Goal: Transaction & Acquisition: Purchase product/service

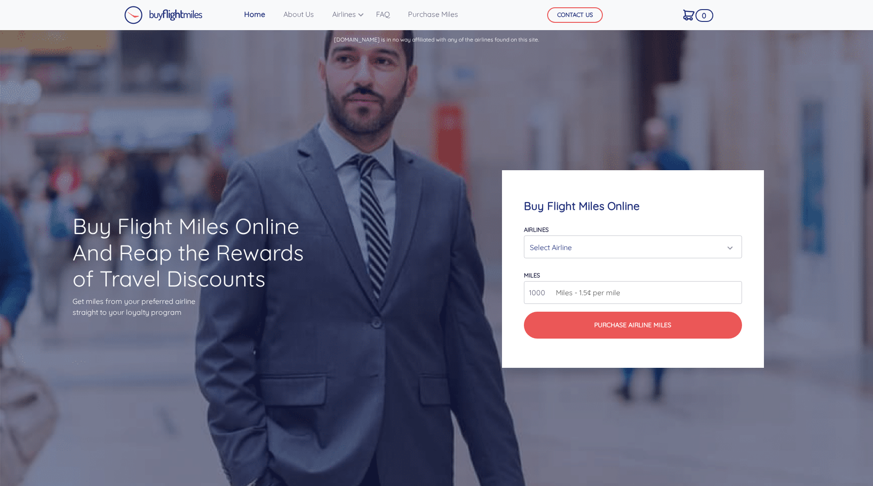
click at [572, 243] on div "Select Airline" at bounding box center [630, 247] width 200 height 17
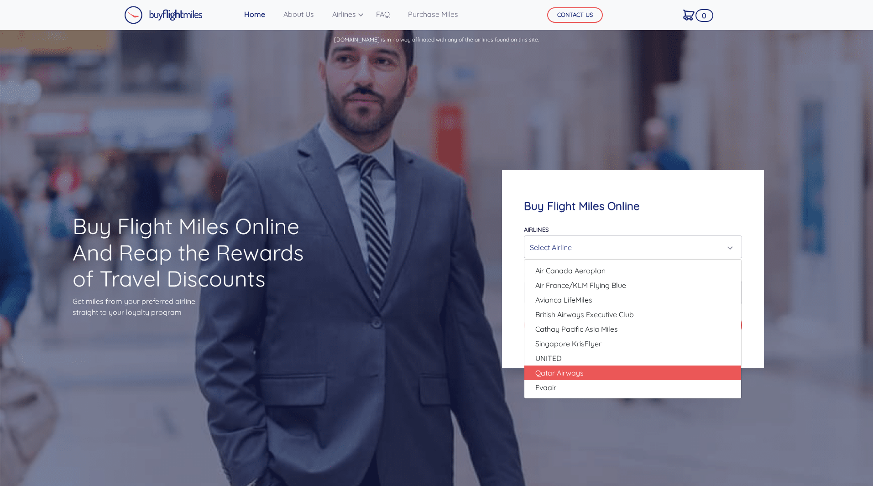
click at [563, 368] on span "Qatar Airways" at bounding box center [559, 372] width 48 height 11
select select "Qatar Airways"
type input "10000"
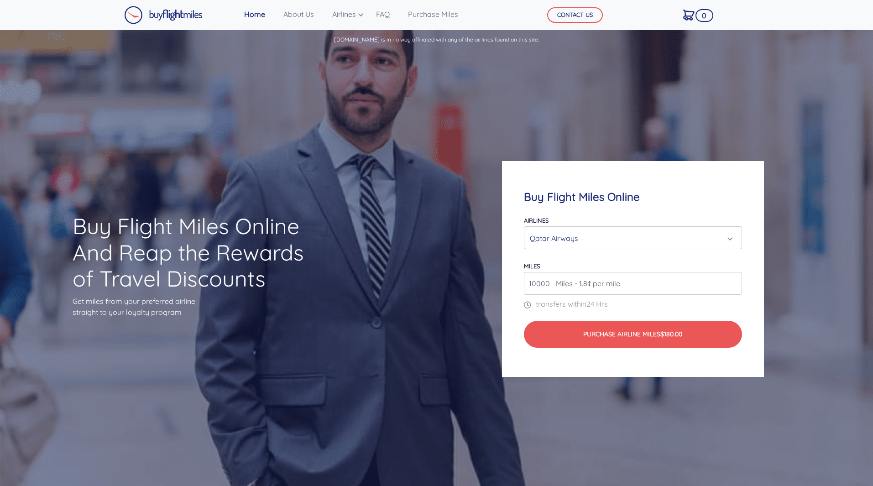
click at [665, 236] on div "Qatar Airways" at bounding box center [630, 237] width 200 height 17
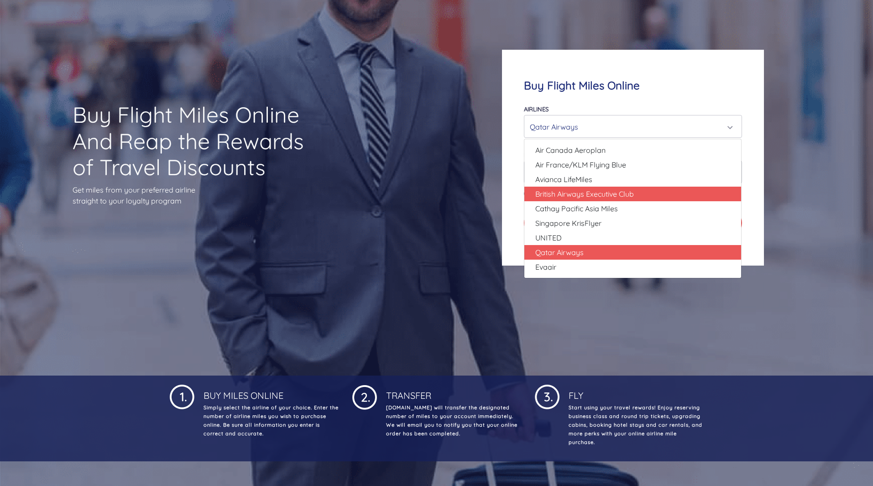
scroll to position [91, 0]
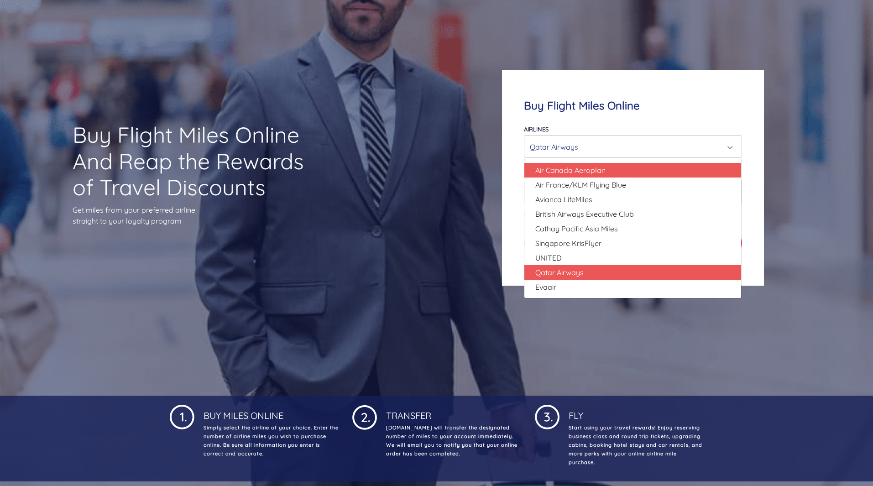
click at [636, 169] on link "Air Canada Aeroplan" at bounding box center [632, 170] width 217 height 15
select select "Air Canada Aeroplan"
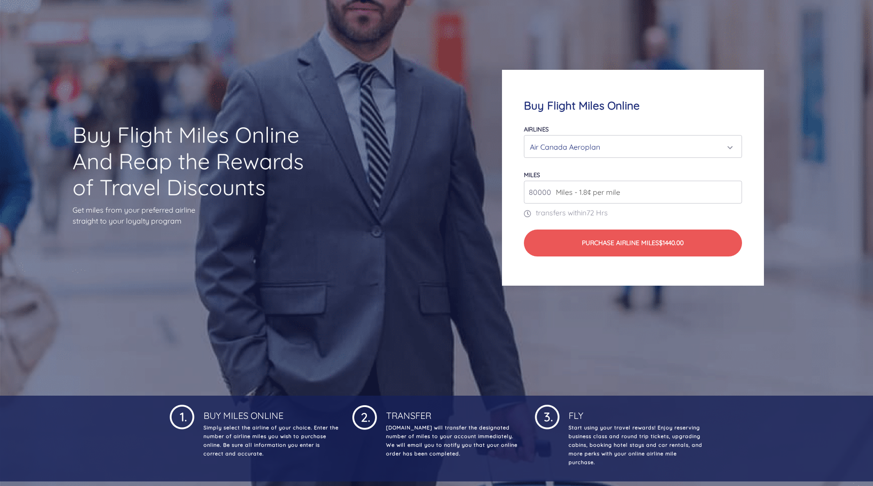
click at [733, 196] on input "80000" at bounding box center [633, 192] width 218 height 23
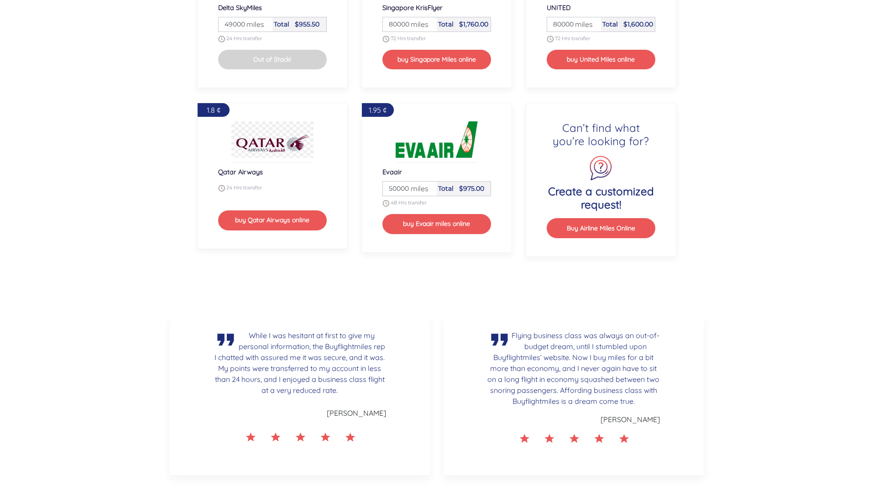
scroll to position [1277, 0]
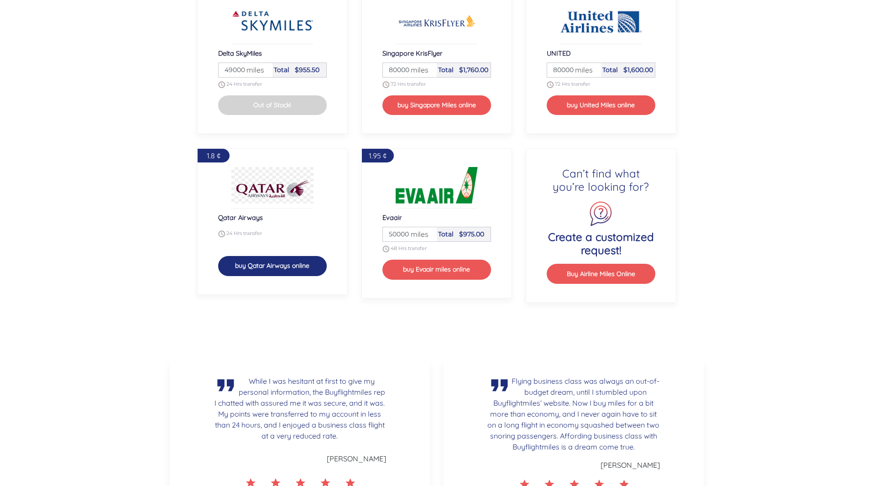
type input "50000"
click at [276, 272] on button "buy Qatar Airways online" at bounding box center [272, 266] width 109 height 20
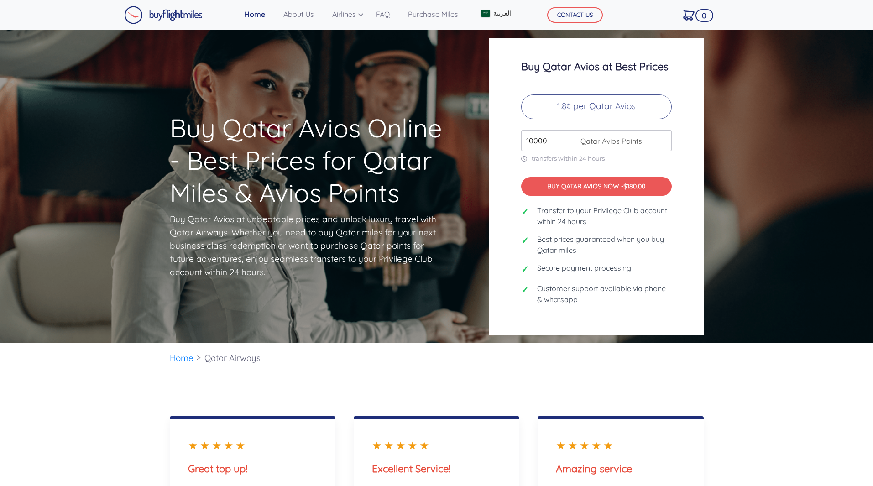
click at [529, 142] on input "10000" at bounding box center [596, 140] width 151 height 21
click at [662, 136] on input "11000" at bounding box center [596, 140] width 151 height 21
click at [662, 136] on input "12000" at bounding box center [596, 140] width 151 height 21
click at [662, 136] on input "13000" at bounding box center [596, 140] width 151 height 21
click at [662, 136] on input "14000" at bounding box center [596, 140] width 151 height 21
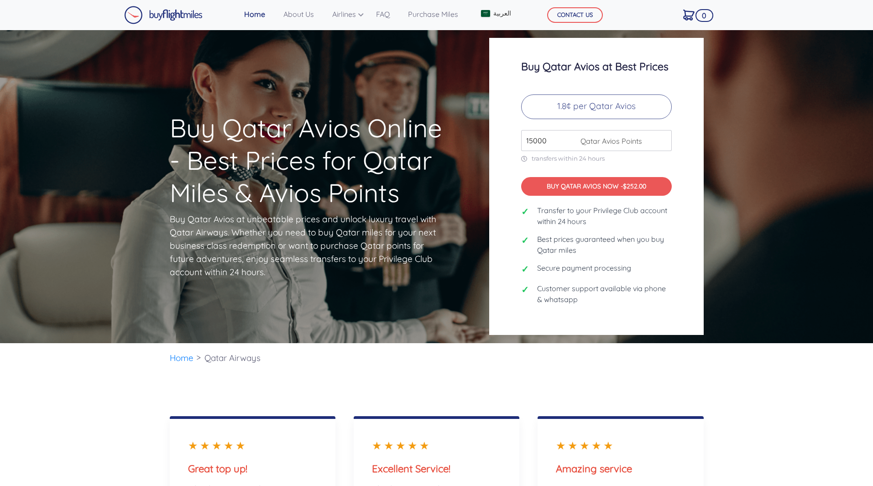
click at [662, 136] on input "15000" at bounding box center [596, 140] width 151 height 21
click at [662, 136] on input "39000" at bounding box center [596, 140] width 151 height 21
click at [662, 136] on input "40000" at bounding box center [596, 140] width 151 height 21
click at [662, 136] on input "41000" at bounding box center [596, 140] width 151 height 21
click at [662, 136] on input "42000" at bounding box center [596, 140] width 151 height 21
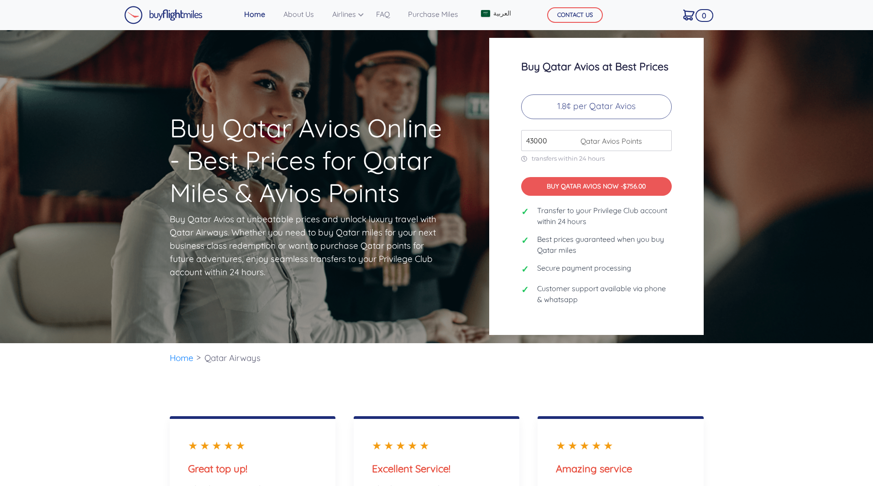
click at [662, 136] on input "43000" at bounding box center [596, 140] width 151 height 21
click at [662, 136] on input "46000" at bounding box center [596, 140] width 151 height 21
click at [662, 136] on input "47000" at bounding box center [596, 140] width 151 height 21
click at [662, 136] on input "56000" at bounding box center [596, 140] width 151 height 21
click at [662, 136] on input "57000" at bounding box center [596, 140] width 151 height 21
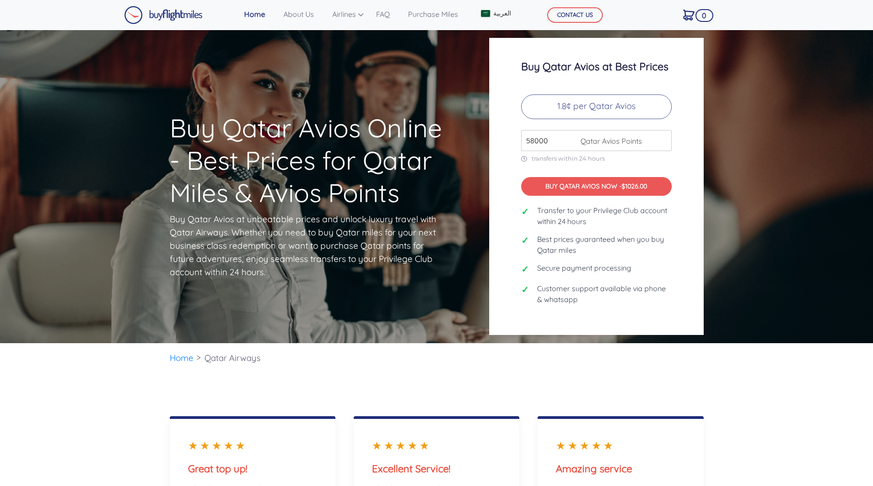
click at [662, 136] on input "58000" at bounding box center [596, 140] width 151 height 21
click at [662, 136] on input "61000" at bounding box center [596, 140] width 151 height 21
click at [662, 136] on input "62000" at bounding box center [596, 140] width 151 height 21
click at [662, 136] on input "63000" at bounding box center [596, 140] width 151 height 21
type input "64000"
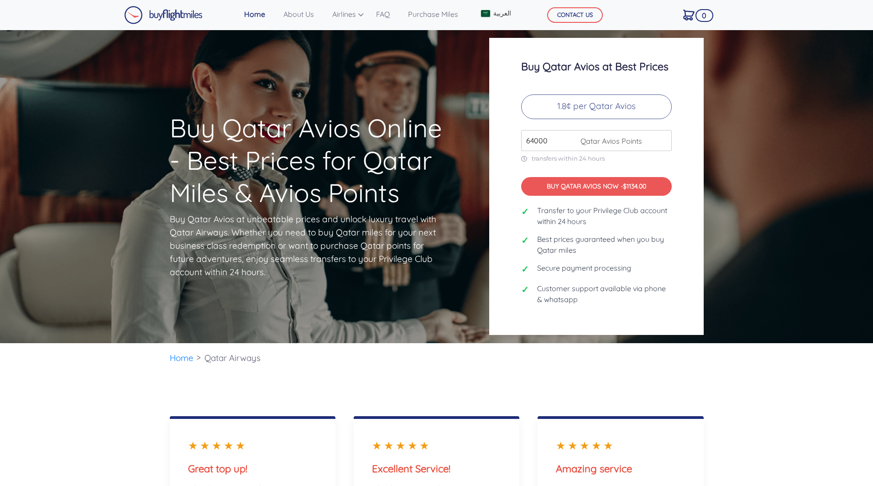
click at [662, 136] on input "64000" at bounding box center [596, 140] width 151 height 21
click at [165, 14] on img at bounding box center [163, 15] width 78 height 18
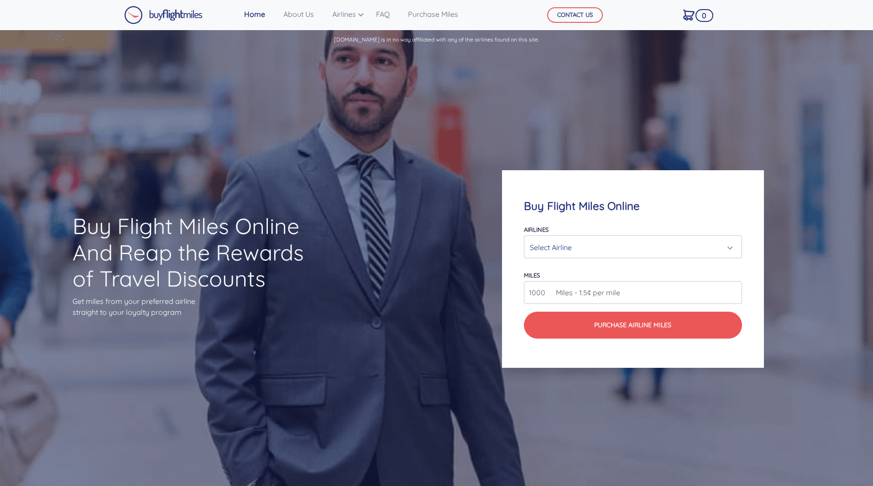
click at [598, 239] on div "Select Airline" at bounding box center [630, 247] width 200 height 17
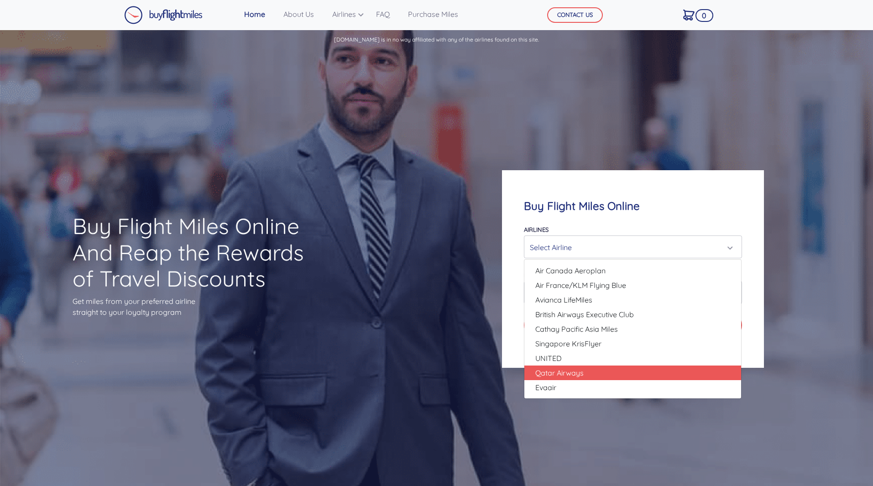
click at [557, 370] on span "Qatar Airways" at bounding box center [559, 372] width 48 height 11
select select "Qatar Airways"
type input "10000"
